Goal: Task Accomplishment & Management: Manage account settings

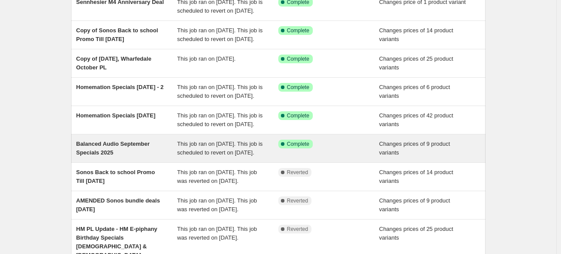
scroll to position [131, 0]
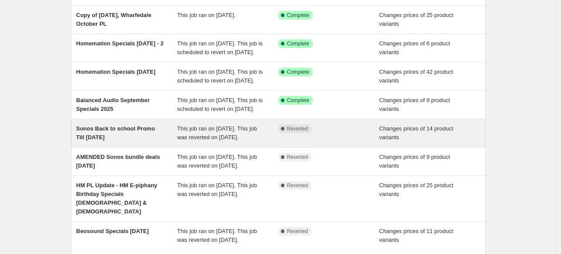
click at [167, 142] on div "Sonos Back to school Promo Till [DATE]" at bounding box center [126, 132] width 101 height 17
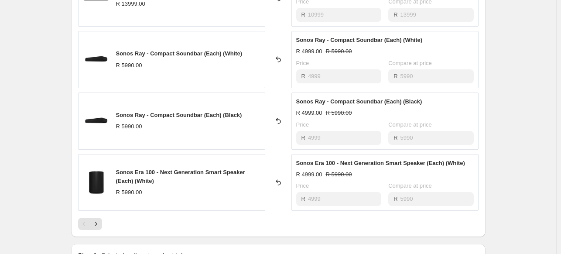
scroll to position [523, 0]
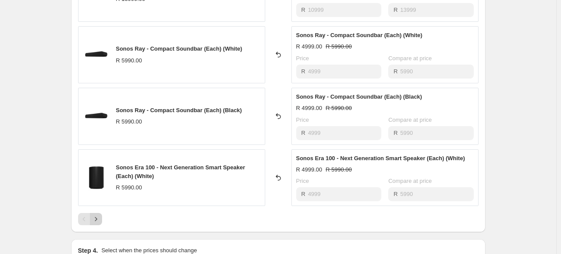
click at [98, 223] on button "Next" at bounding box center [96, 219] width 12 height 12
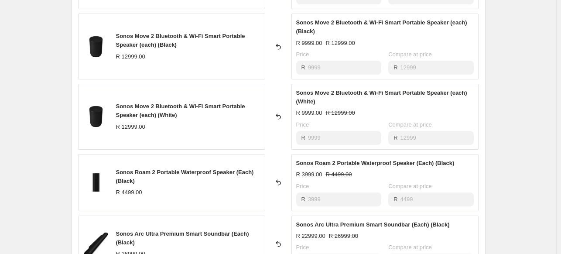
scroll to position [567, 0]
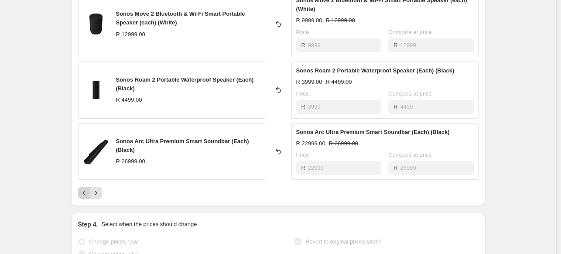
click at [89, 189] on icon "Previous" at bounding box center [84, 192] width 9 height 9
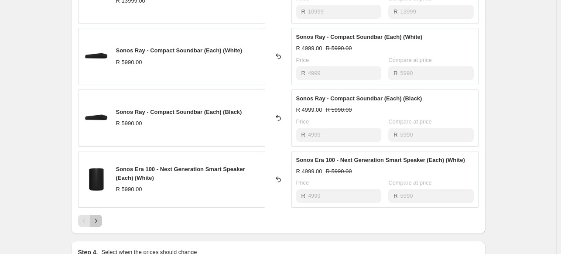
click at [99, 185] on div "Sonos Beam Gen2 Soundbar (Each) (Black) R 13999.00 Reverted back Sonos Beam Gen…" at bounding box center [278, 66] width 400 height 322
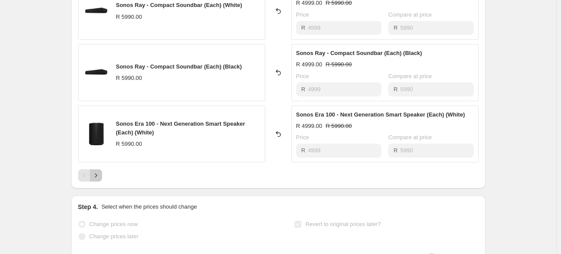
click at [97, 171] on icon "Next" at bounding box center [96, 175] width 9 height 9
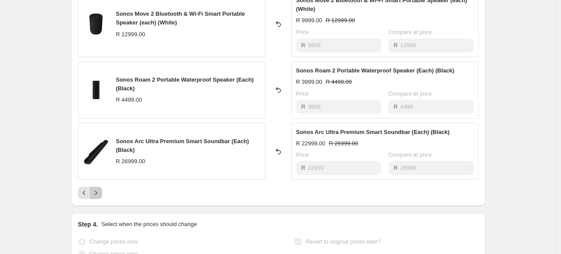
click at [102, 192] on button "Next" at bounding box center [96, 193] width 12 height 12
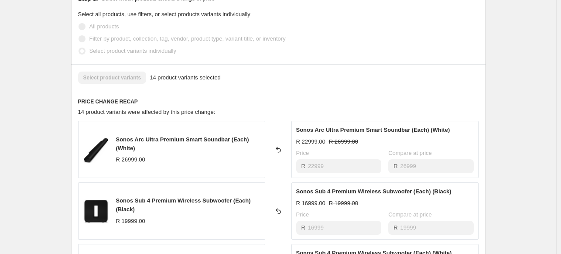
scroll to position [305, 0]
click at [41, 22] on div "Sonos Back to school Promo Till [DATE] This page is ready Sonos Back to school …" at bounding box center [278, 175] width 556 height 960
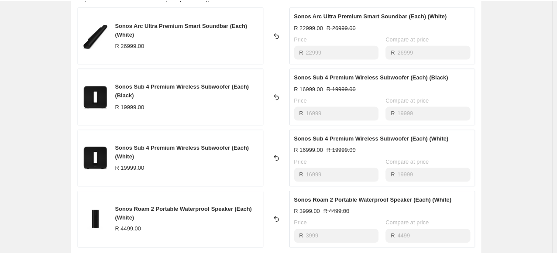
scroll to position [436, 0]
